Goal: Transaction & Acquisition: Purchase product/service

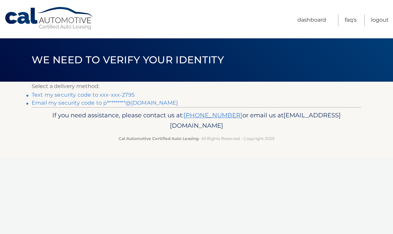
click at [77, 92] on link "Text my security code to xxx-xxx-2795" at bounding box center [83, 95] width 103 height 6
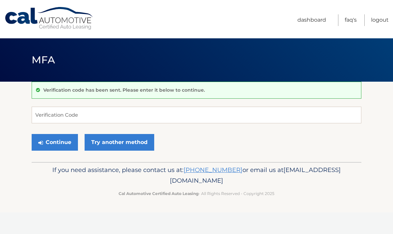
click at [84, 96] on div "Verification code has been sent. Please enter it below to continue." at bounding box center [197, 90] width 330 height 17
click at [56, 116] on input "Verification Code" at bounding box center [197, 115] width 330 height 17
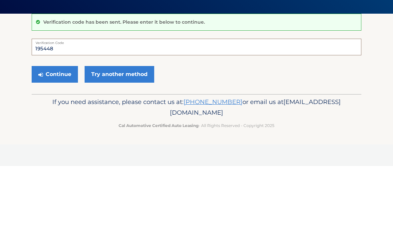
type input "195448"
click at [58, 134] on button "Continue" at bounding box center [55, 142] width 46 height 17
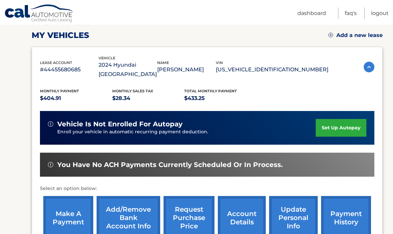
scroll to position [92, 0]
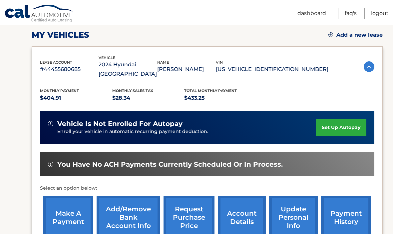
click at [69, 208] on link "make a payment" at bounding box center [68, 218] width 50 height 44
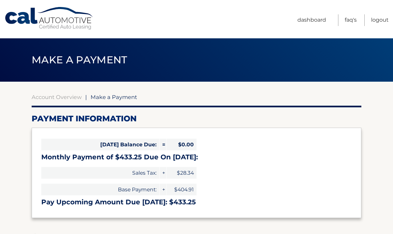
select select "ZDQ4MDlkYmEtNDc2Yi00NTE1LTlmYzQtZjkwOGI1OTc0ZGNk"
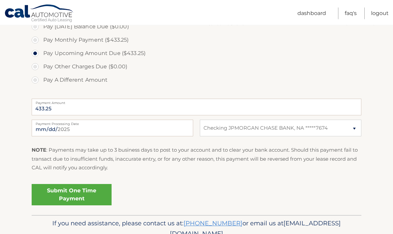
scroll to position [212, 0]
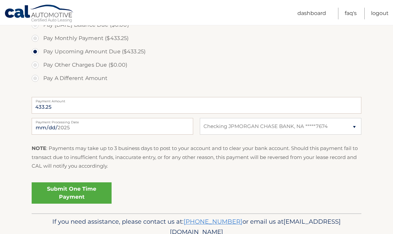
click at [67, 193] on link "Submit One Time Payment" at bounding box center [72, 192] width 80 height 21
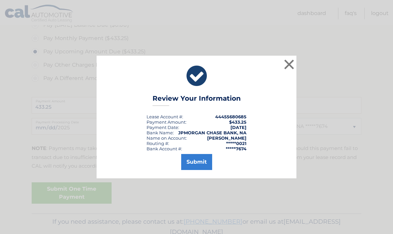
click at [198, 170] on button "Submit" at bounding box center [196, 162] width 31 height 16
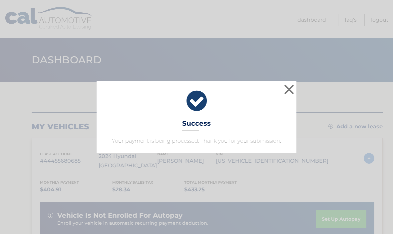
click at [291, 88] on button "×" at bounding box center [288, 89] width 13 height 13
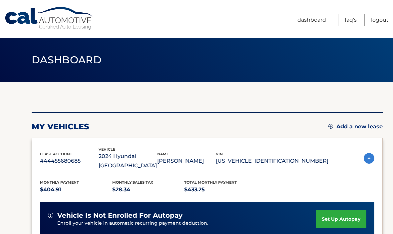
click at [317, 16] on link "Dashboard" at bounding box center [311, 20] width 29 height 12
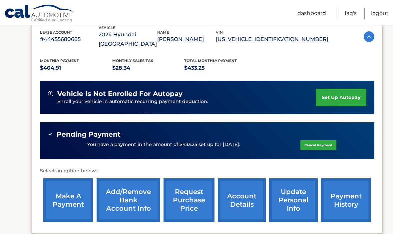
scroll to position [121, 0]
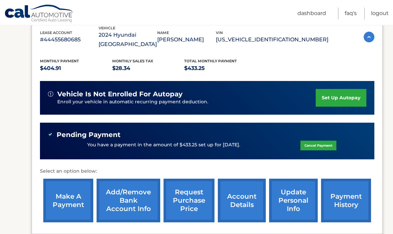
click at [74, 194] on link "make a payment" at bounding box center [68, 201] width 50 height 44
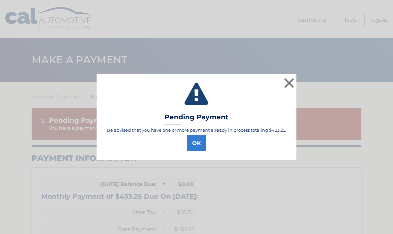
select select "ZDQ4MDlkYmEtNDc2Yi00NTE1LTlmYzQtZjkwOGI1OTc0ZGNk"
click at [202, 146] on button "OK" at bounding box center [196, 143] width 19 height 16
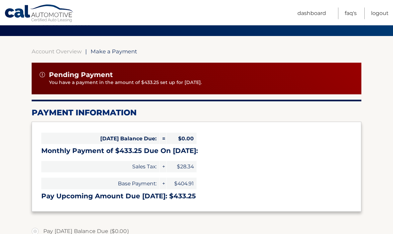
scroll to position [30, 0]
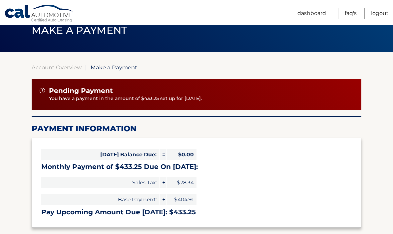
click at [386, 13] on link "Logout" at bounding box center [380, 14] width 18 height 12
